Goal: Information Seeking & Learning: Learn about a topic

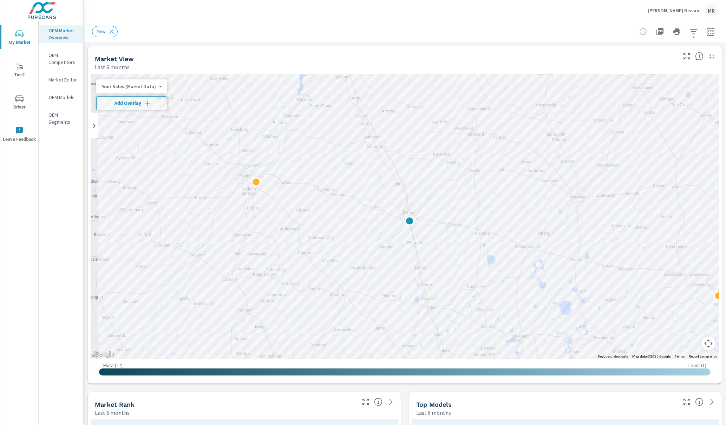
click at [146, 96] on div "Your Sales (Market Data) 0 ​ Add Overlay" at bounding box center [131, 94] width 71 height 31
click at [142, 102] on span "Add Overlay" at bounding box center [131, 103] width 65 height 7
click at [695, 32] on icon "button" at bounding box center [694, 31] width 8 height 8
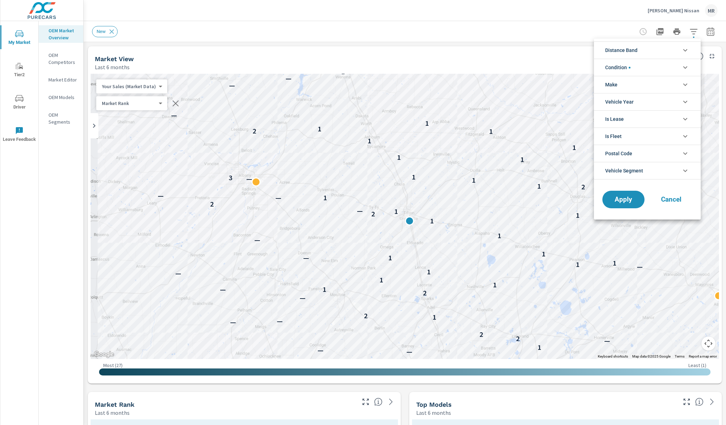
click at [513, 38] on div at bounding box center [363, 212] width 726 height 425
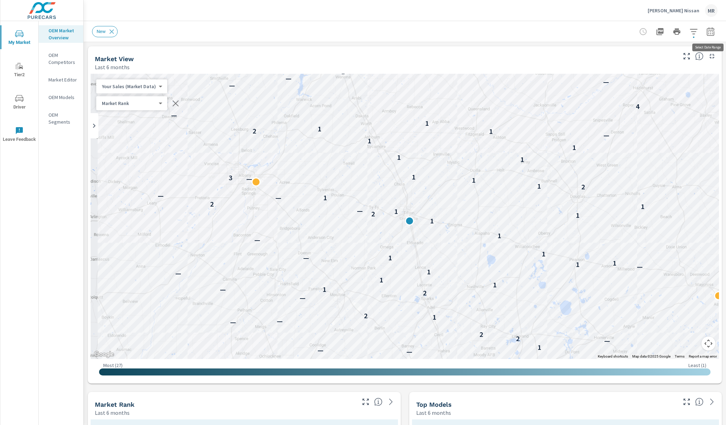
click at [711, 31] on icon "button" at bounding box center [710, 31] width 8 height 8
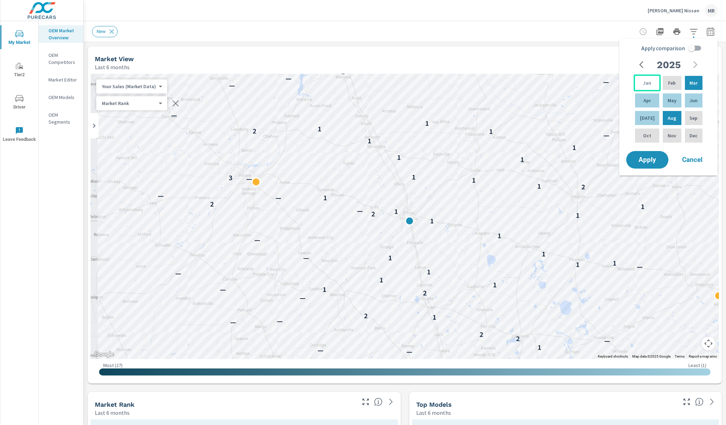
click at [643, 79] on p "Jan" at bounding box center [647, 82] width 8 height 7
click at [640, 112] on div "[DATE]" at bounding box center [647, 118] width 27 height 17
click at [643, 114] on div "[DATE]" at bounding box center [647, 118] width 27 height 17
click at [647, 121] on p "[DATE]" at bounding box center [647, 118] width 15 height 7
click at [641, 163] on span "Apply" at bounding box center [647, 160] width 29 height 7
